Goal: Information Seeking & Learning: Learn about a topic

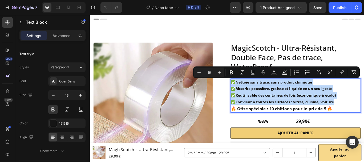
drag, startPoint x: 376, startPoint y: 116, endPoint x: 252, endPoint y: 94, distance: 125.4
click at [254, 94] on p "✅ Nettoie sans trace, sans produit chimique ✅ Absorbe poussière, graisse et liq…" at bounding box center [329, 105] width 151 height 31
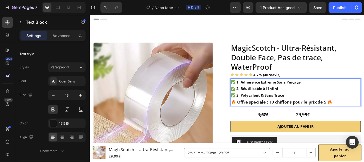
click at [264, 95] on p "✅ 1. Adhérence Extrême Sans Perçage ✅ [DEMOGRAPHIC_DATA]. Réutilisable à l’Infi…" at bounding box center [329, 101] width 151 height 23
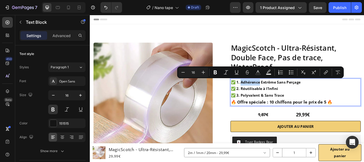
click at [264, 95] on p "✅ 1. Adhérence Extrême Sans Perçage ✅ [DEMOGRAPHIC_DATA]. Réutilisable à l’Infi…" at bounding box center [329, 101] width 151 height 23
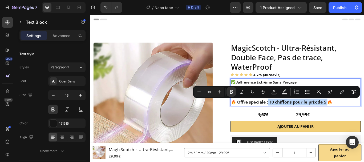
drag, startPoint x: 363, startPoint y: 116, endPoint x: 296, endPoint y: 115, distance: 66.4
click at [296, 115] on strong "🔥 Offre spéciale : 10 chiffons pour le prix de 5 🔥" at bounding box center [313, 116] width 118 height 6
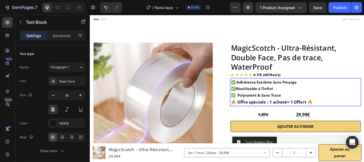
click at [222, 10] on div "/ Nano tape Draft" at bounding box center [178, 7] width 104 height 11
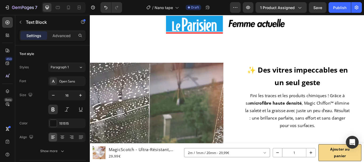
scroll to position [275, 0]
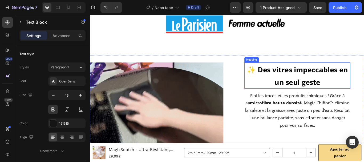
click at [360, 94] on h2 "✨ Des vitres impeccables en un seul geste" at bounding box center [332, 85] width 124 height 30
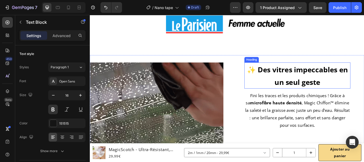
click at [360, 94] on h2 "✨ Des vitres impeccables en un seul geste" at bounding box center [332, 85] width 124 height 30
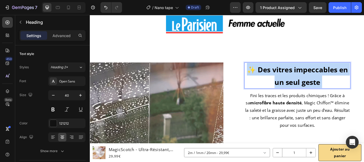
drag, startPoint x: 360, startPoint y: 94, endPoint x: 289, endPoint y: 88, distance: 70.4
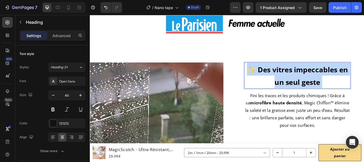
click at [289, 88] on p "✨ Des vitres impeccables en un seul geste" at bounding box center [332, 85] width 123 height 29
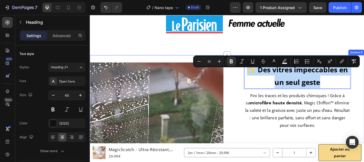
drag, startPoint x: 363, startPoint y: 98, endPoint x: 264, endPoint y: 82, distance: 100.5
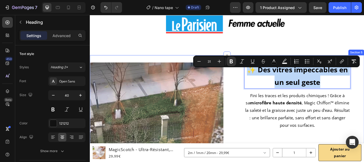
click at [264, 82] on div "✨ Des vitres impeccables en un seul geste Heading 0 Fini les traces et les prod…" at bounding box center [332, 148] width 156 height 156
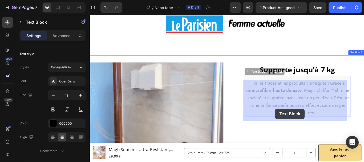
drag, startPoint x: 357, startPoint y: 133, endPoint x: 307, endPoint y: 125, distance: 50.5
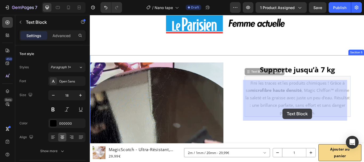
drag, startPoint x: 352, startPoint y: 134, endPoint x: 314, endPoint y: 123, distance: 39.0
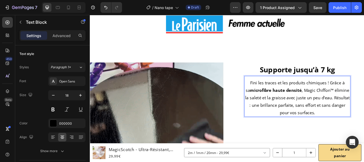
click at [356, 133] on p "Fini les traces et les produits chimiques ! Grâce à sa microfibre haute densité…" at bounding box center [332, 111] width 123 height 43
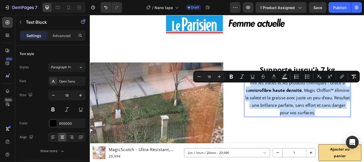
drag, startPoint x: 356, startPoint y: 134, endPoint x: 272, endPoint y: 102, distance: 90.4
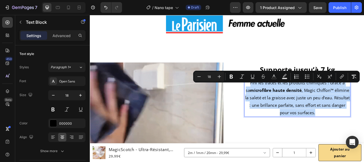
click at [272, 102] on p "Fini les traces et les produits chimiques ! Grâce à sa microfibre haute densité…" at bounding box center [332, 111] width 123 height 43
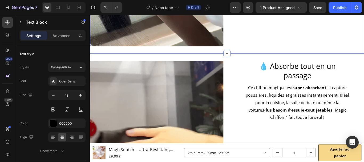
scroll to position [469, 0]
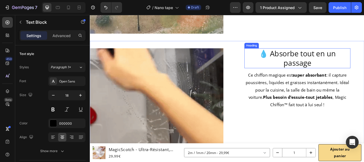
click at [348, 67] on h2 "💧 Absorbe tout en un passage" at bounding box center [332, 65] width 124 height 23
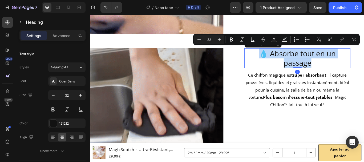
drag, startPoint x: 348, startPoint y: 67, endPoint x: 283, endPoint y: 53, distance: 65.9
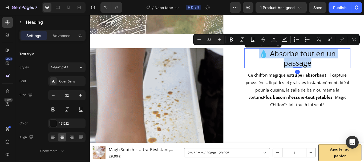
click at [283, 54] on p "💧 Absorbe tout en un passage" at bounding box center [332, 65] width 123 height 22
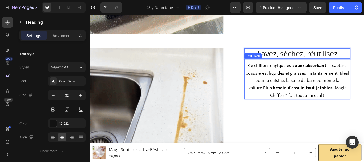
click at [364, 106] on p "Ce chiffon magique est super absorbant : il capture poussières, liquides et gra…" at bounding box center [332, 91] width 123 height 43
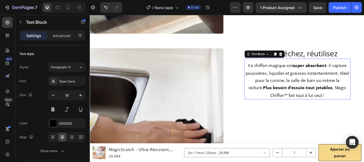
click at [364, 106] on p "Ce chiffon magique est super absorbant : il capture poussières, liquides et gra…" at bounding box center [332, 91] width 123 height 43
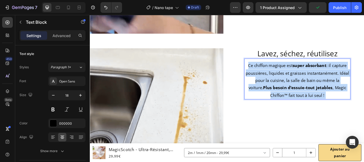
drag, startPoint x: 366, startPoint y: 106, endPoint x: 363, endPoint y: 106, distance: 3.7
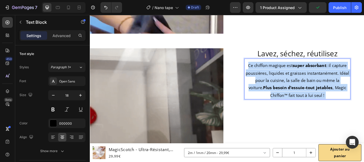
click at [363, 106] on p "Ce chiffon magique est super absorbant : il capture poussières, liquides et gra…" at bounding box center [332, 91] width 123 height 43
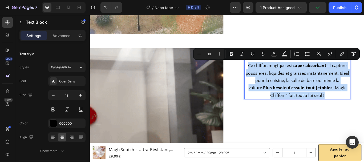
drag, startPoint x: 363, startPoint y: 106, endPoint x: 272, endPoint y: 73, distance: 96.9
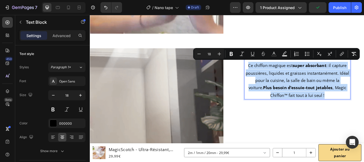
click at [272, 73] on p "Ce chiffon magique est super absorbant : il capture poussières, liquides et gra…" at bounding box center [332, 91] width 123 height 43
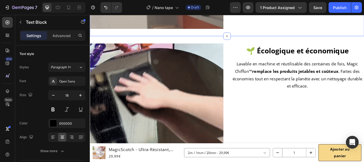
scroll to position [668, 0]
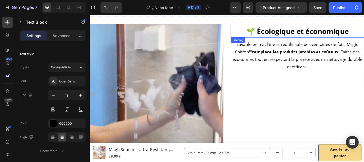
click at [364, 31] on h2 "🌱 Écologique et économique" at bounding box center [332, 34] width 156 height 16
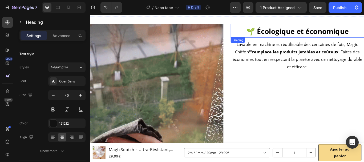
click at [364, 31] on h2 "🌱 Écologique et économique" at bounding box center [332, 34] width 156 height 16
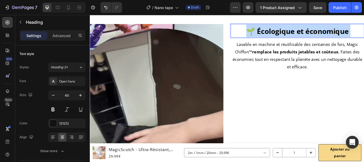
click at [364, 31] on p "🌱 Écologique et économique" at bounding box center [332, 33] width 155 height 15
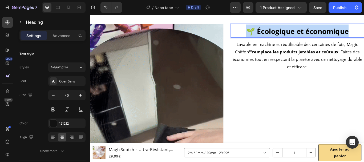
drag, startPoint x: 392, startPoint y: 31, endPoint x: 271, endPoint y: 29, distance: 121.1
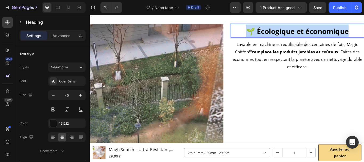
click at [271, 29] on p "🌱 Écologique et économique" at bounding box center [332, 33] width 155 height 15
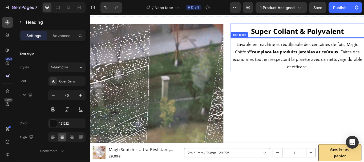
click at [356, 74] on p "Lavable en machine et réutilisable des centaines de fois, Magic Chiffon™ rempla…" at bounding box center [332, 62] width 155 height 35
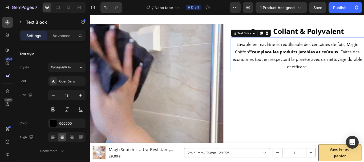
click at [356, 74] on p "Lavable en machine et réutilisable des centaines de fois, Magic Chiffon™ rempla…" at bounding box center [332, 62] width 155 height 35
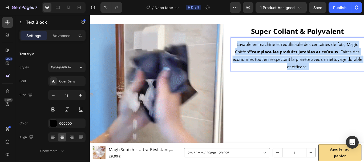
drag, startPoint x: 356, startPoint y: 74, endPoint x: 300, endPoint y: 69, distance: 56.5
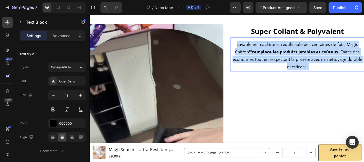
click at [300, 69] on p "Lavable en machine et réutilisable des centaines de fois, Magic Chiffon™ rempla…" at bounding box center [332, 62] width 155 height 35
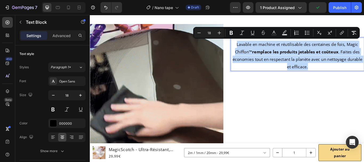
drag, startPoint x: 345, startPoint y: 72, endPoint x: 252, endPoint y: 42, distance: 97.4
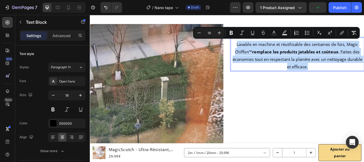
click at [254, 42] on div "Lavable en machine et réutilisable des centaines de fois, Magic Chiffon™ rempla…" at bounding box center [332, 60] width 156 height 39
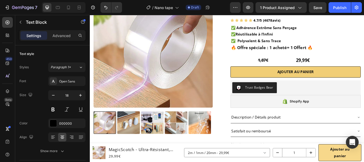
scroll to position [63, 0]
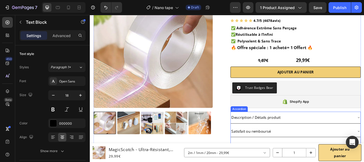
click at [343, 135] on div "Description / Détails produit" at bounding box center [325, 134] width 143 height 9
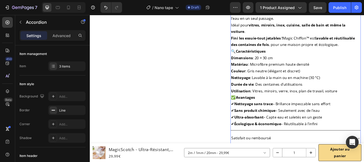
scroll to position [230, 0]
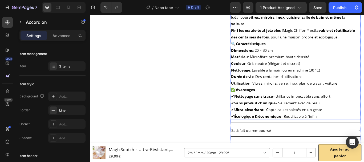
click at [359, 133] on p "✔ Nettoyage sans trace – Brillance impeccable sans effort ✔ Sans produit chimiq…" at bounding box center [330, 121] width 150 height 31
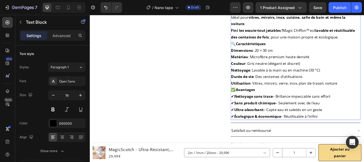
click at [359, 133] on p "✔ Nettoyage sans trace – Brillance impeccable sans effort ✔ Sans produit chimiq…" at bounding box center [330, 121] width 150 height 31
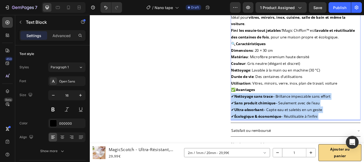
drag, startPoint x: 359, startPoint y: 133, endPoint x: 308, endPoint y: 125, distance: 52.1
click at [308, 125] on p "✔ Nettoyage sans trace – Brillance impeccable sans effort ✔ Sans produit chimiq…" at bounding box center [330, 121] width 150 height 31
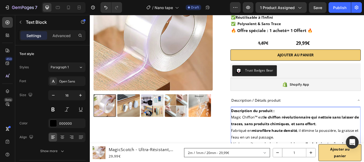
scroll to position [98, 0]
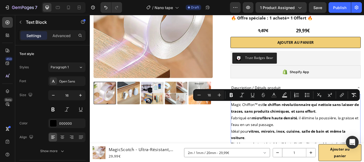
drag, startPoint x: 359, startPoint y: 131, endPoint x: 254, endPoint y: 118, distance: 105.2
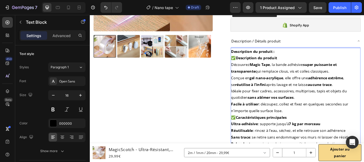
scroll to position [152, 0]
click at [307, 57] on p "Description du produit :" at bounding box center [330, 58] width 150 height 8
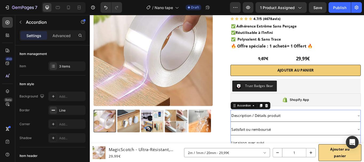
scroll to position [88, 0]
